Goal: Task Accomplishment & Management: Complete application form

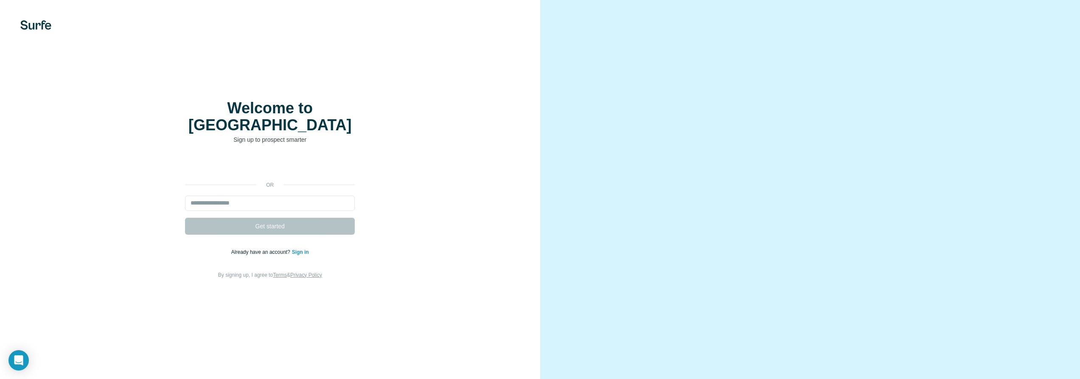
click at [300, 249] on link "Sign in" at bounding box center [300, 252] width 17 height 6
